Goal: Navigation & Orientation: Go to known website

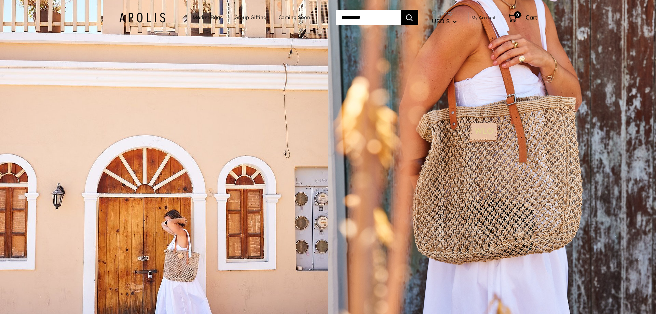
click at [141, 19] on img at bounding box center [142, 18] width 46 height 10
click at [296, 16] on link "Coming Soon" at bounding box center [295, 18] width 32 height 10
